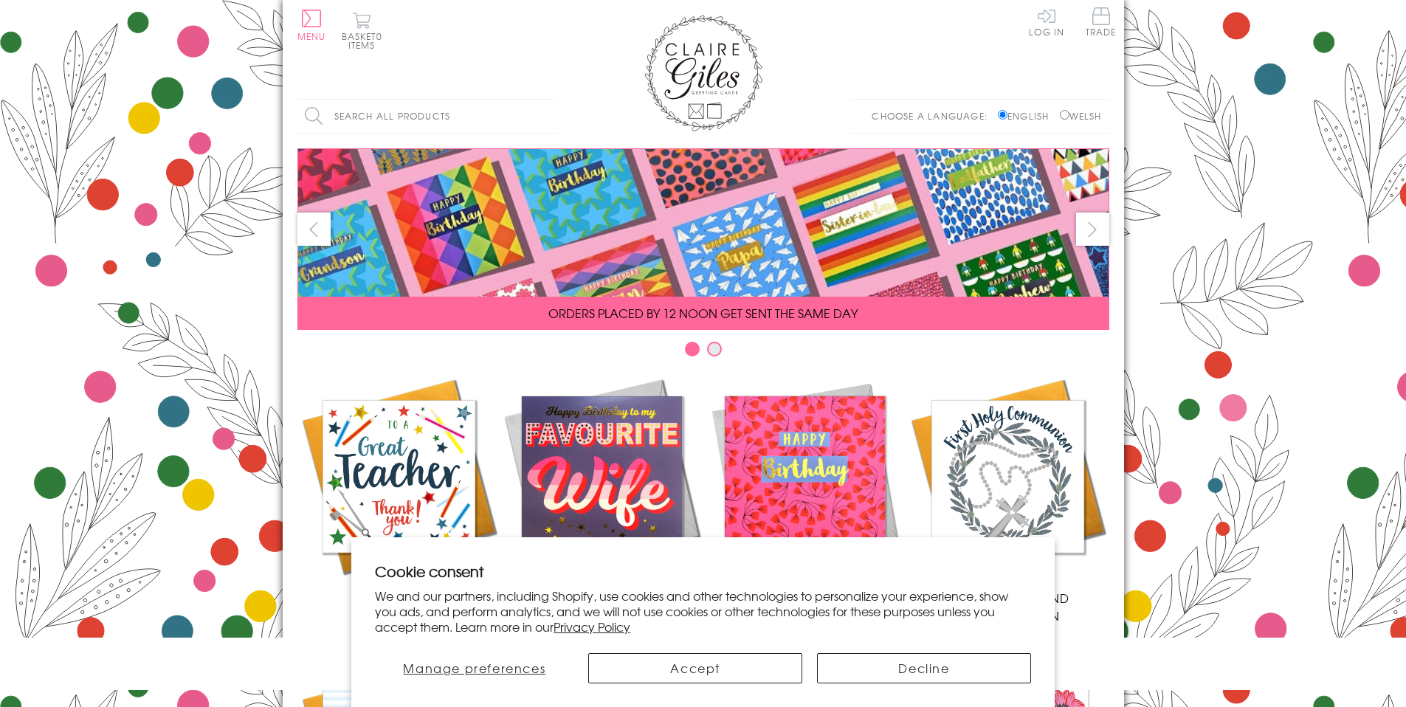
scroll to position [584, 0]
